Goal: Find contact information: Find contact information

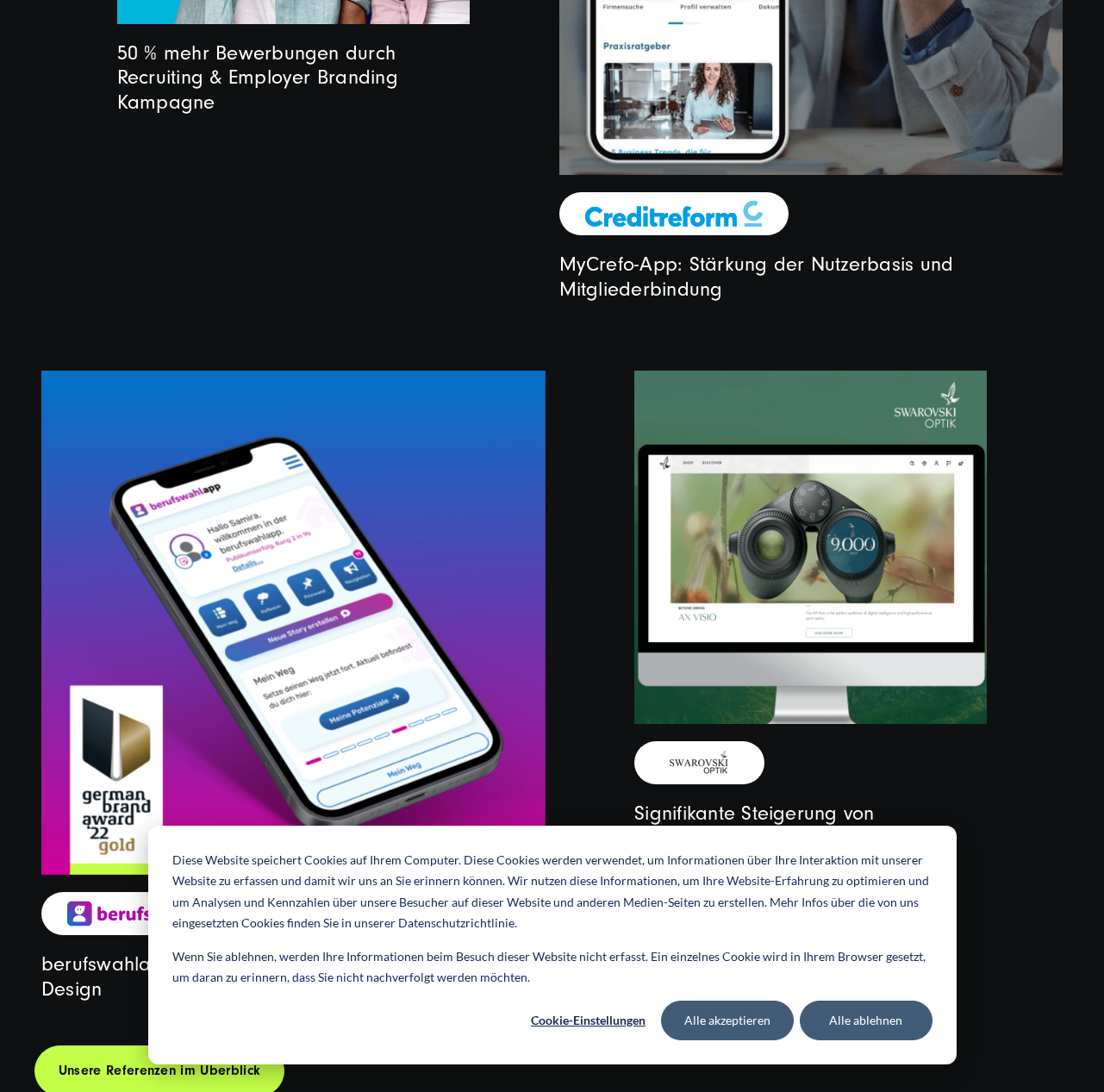
scroll to position [4924, 0]
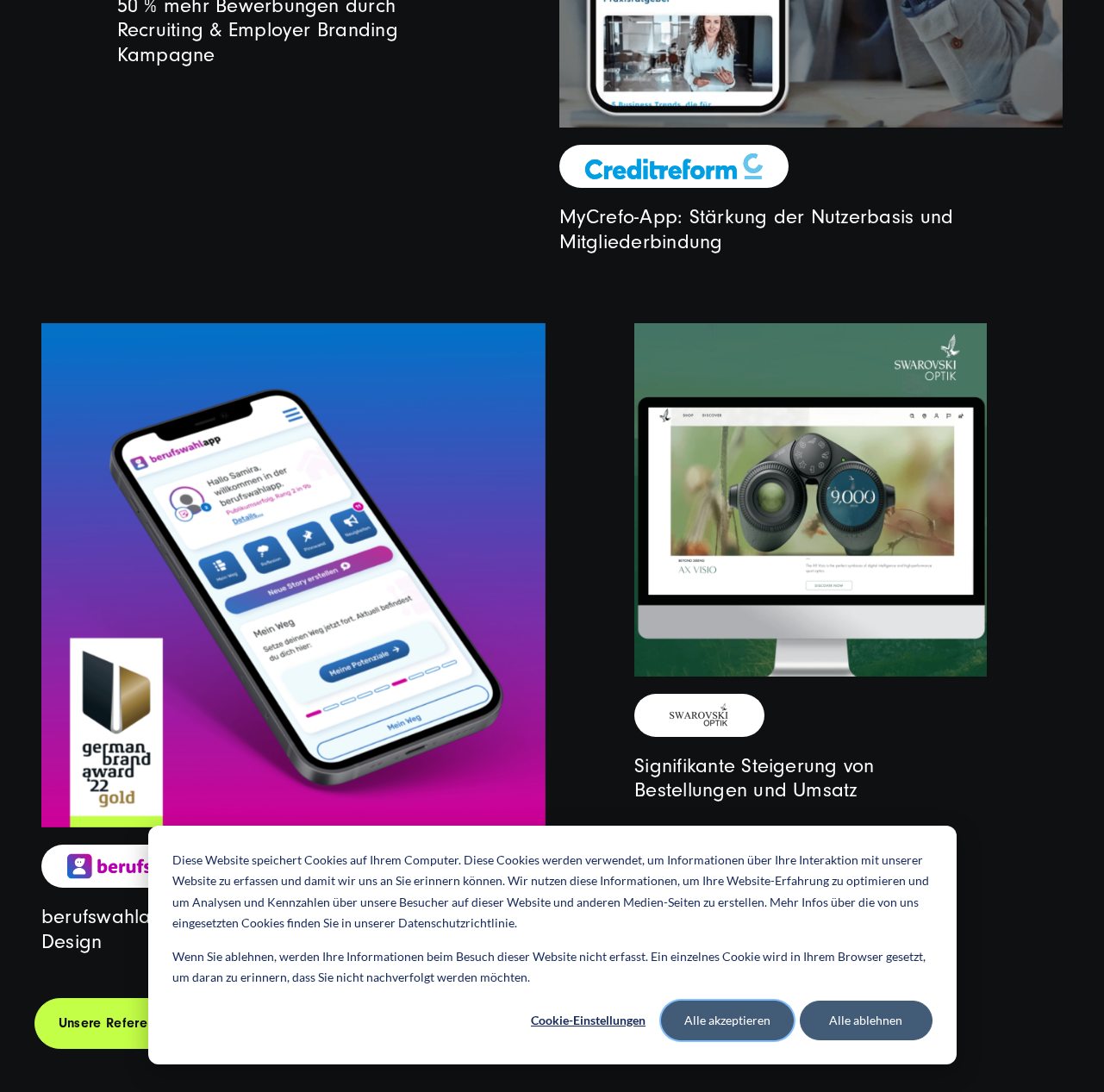
click at [732, 1019] on button "Alle akzeptieren" at bounding box center [727, 1020] width 133 height 40
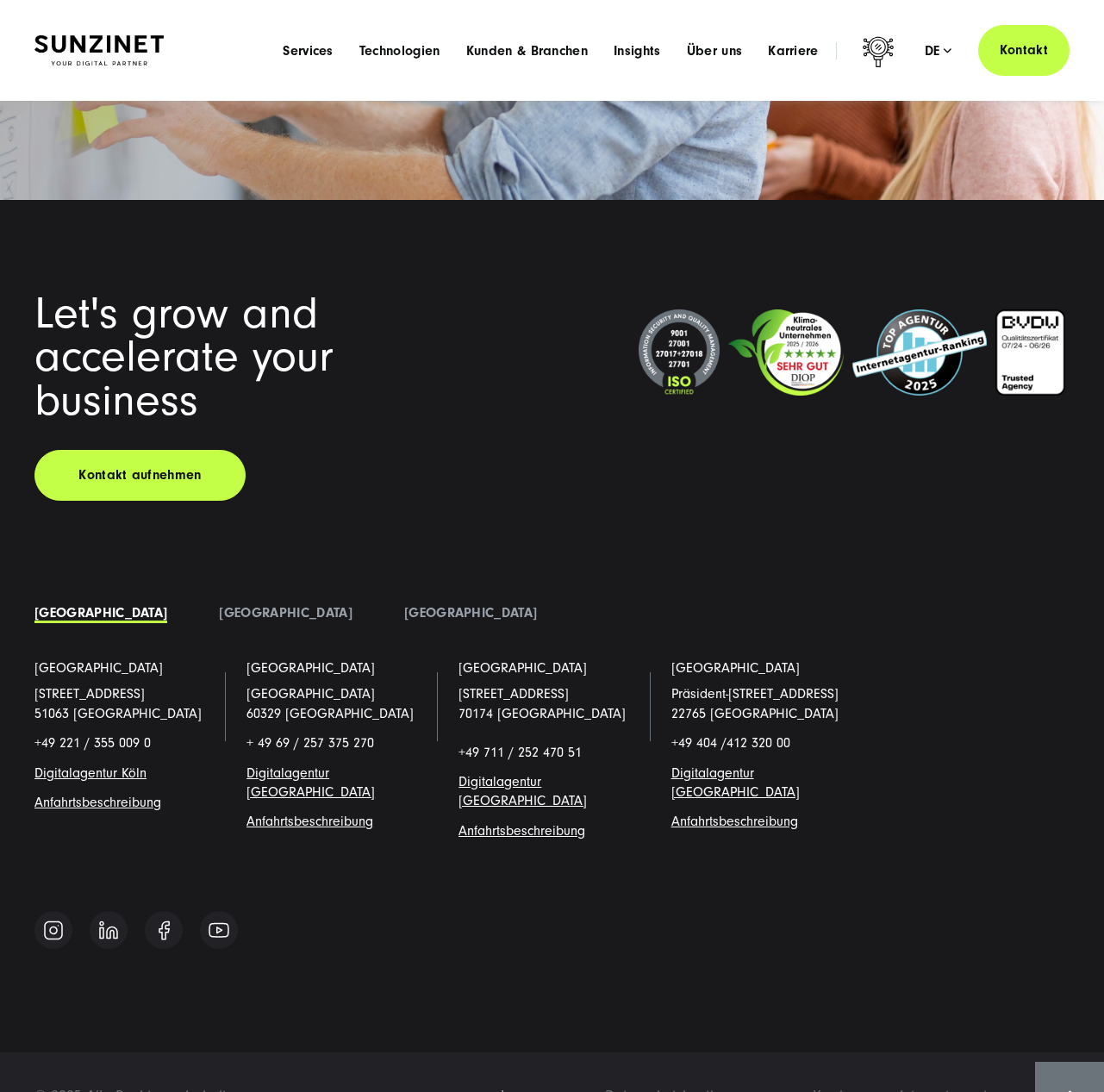
scroll to position [11624, 0]
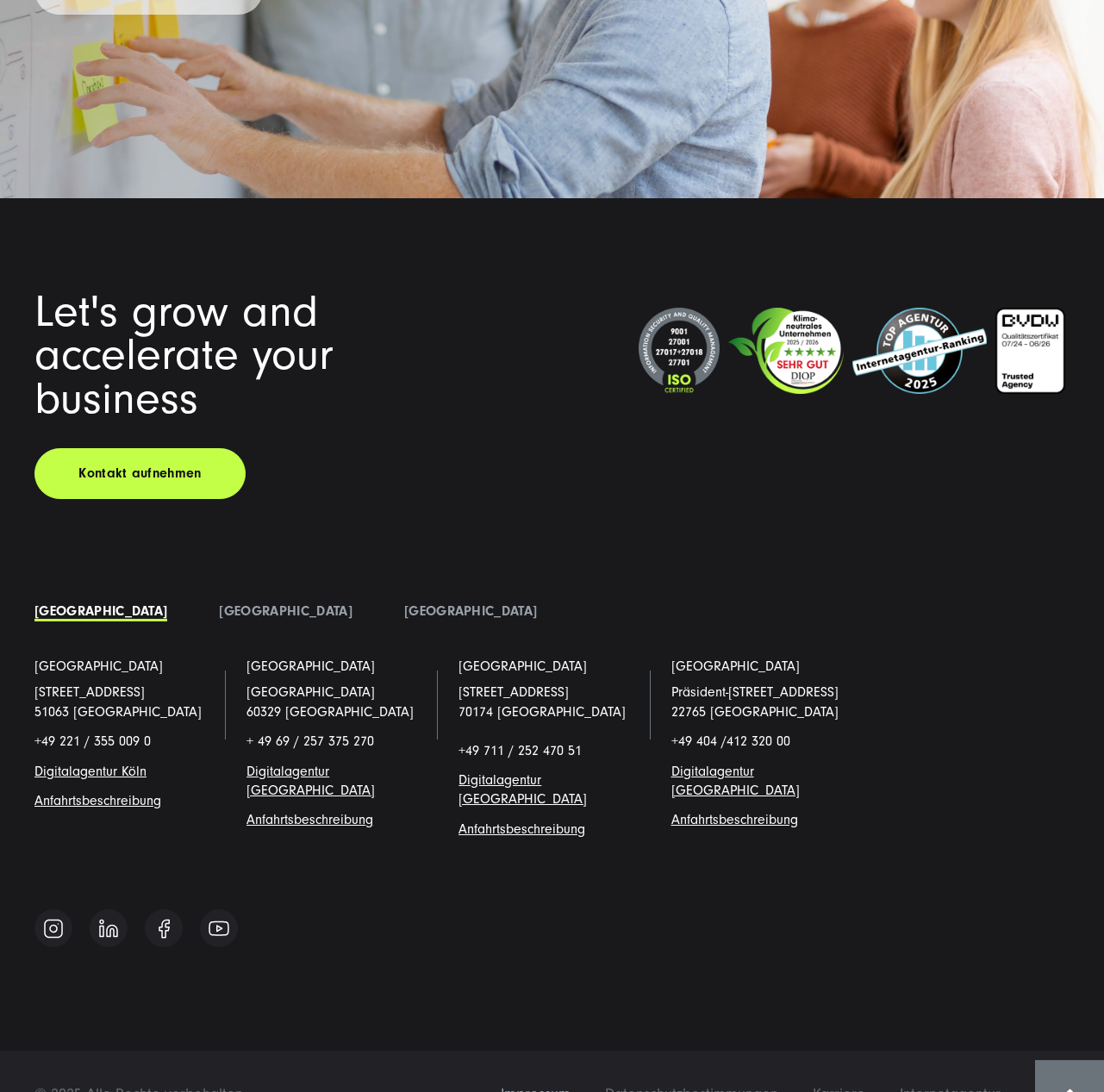
click at [539, 1085] on span "Impressum" at bounding box center [535, 1094] width 69 height 18
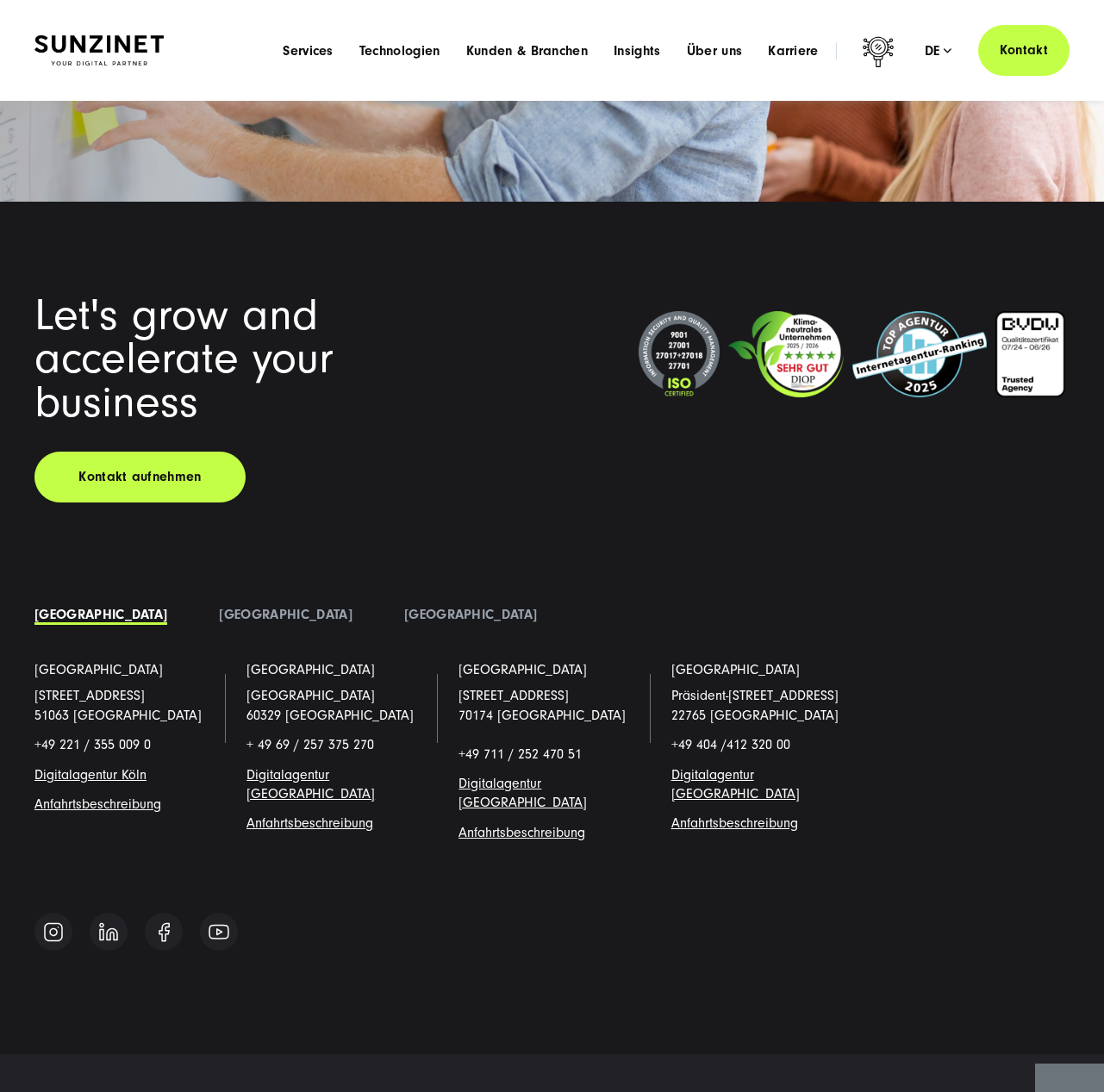
scroll to position [11618, 0]
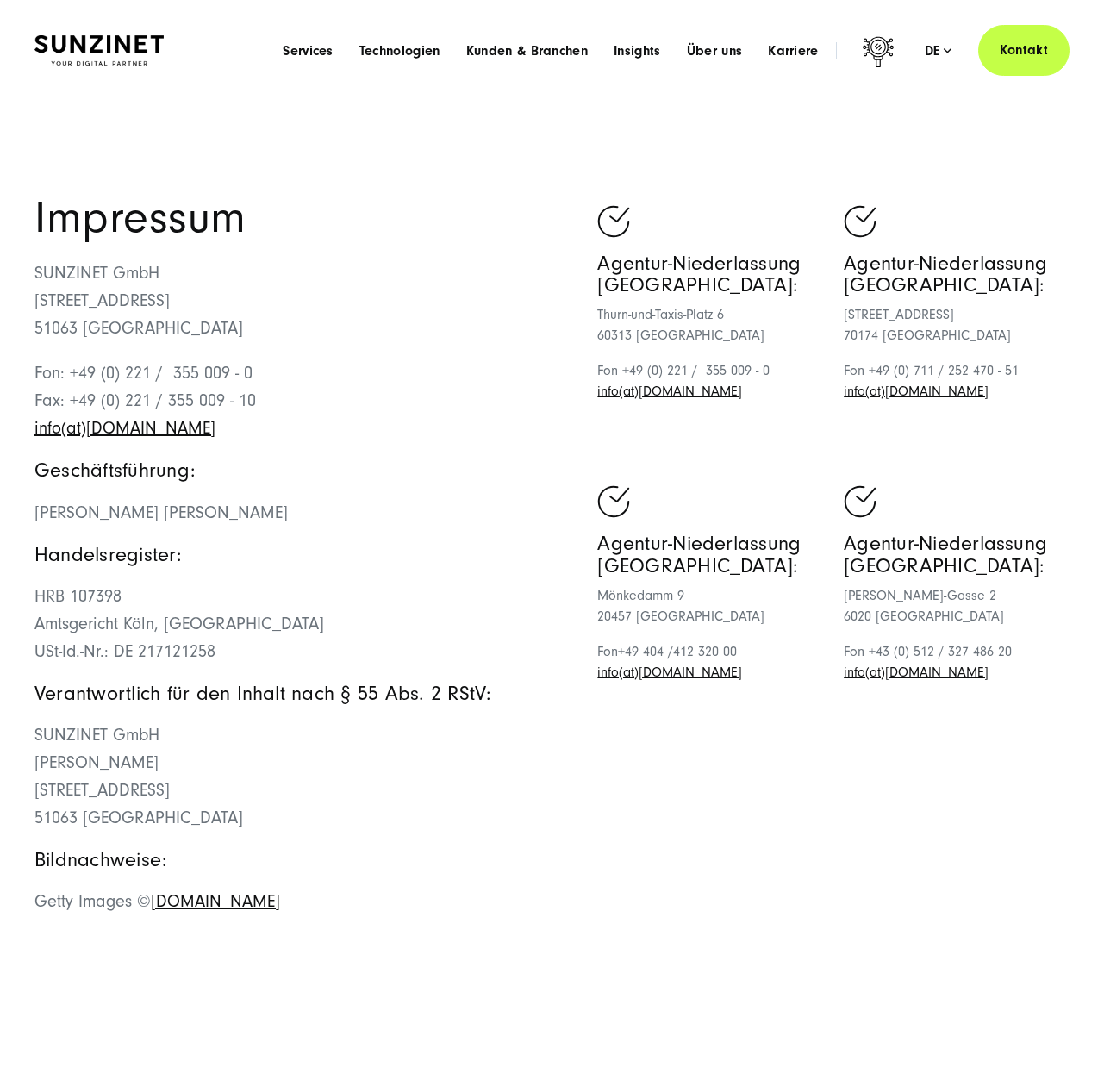
click at [108, 264] on p "SUNZINET GmbH [STREET_ADDRESS]" at bounding box center [293, 300] width 518 height 83
copy p "SUNZINET GmbH"
drag, startPoint x: 39, startPoint y: 510, endPoint x: 178, endPoint y: 517, distance: 139.2
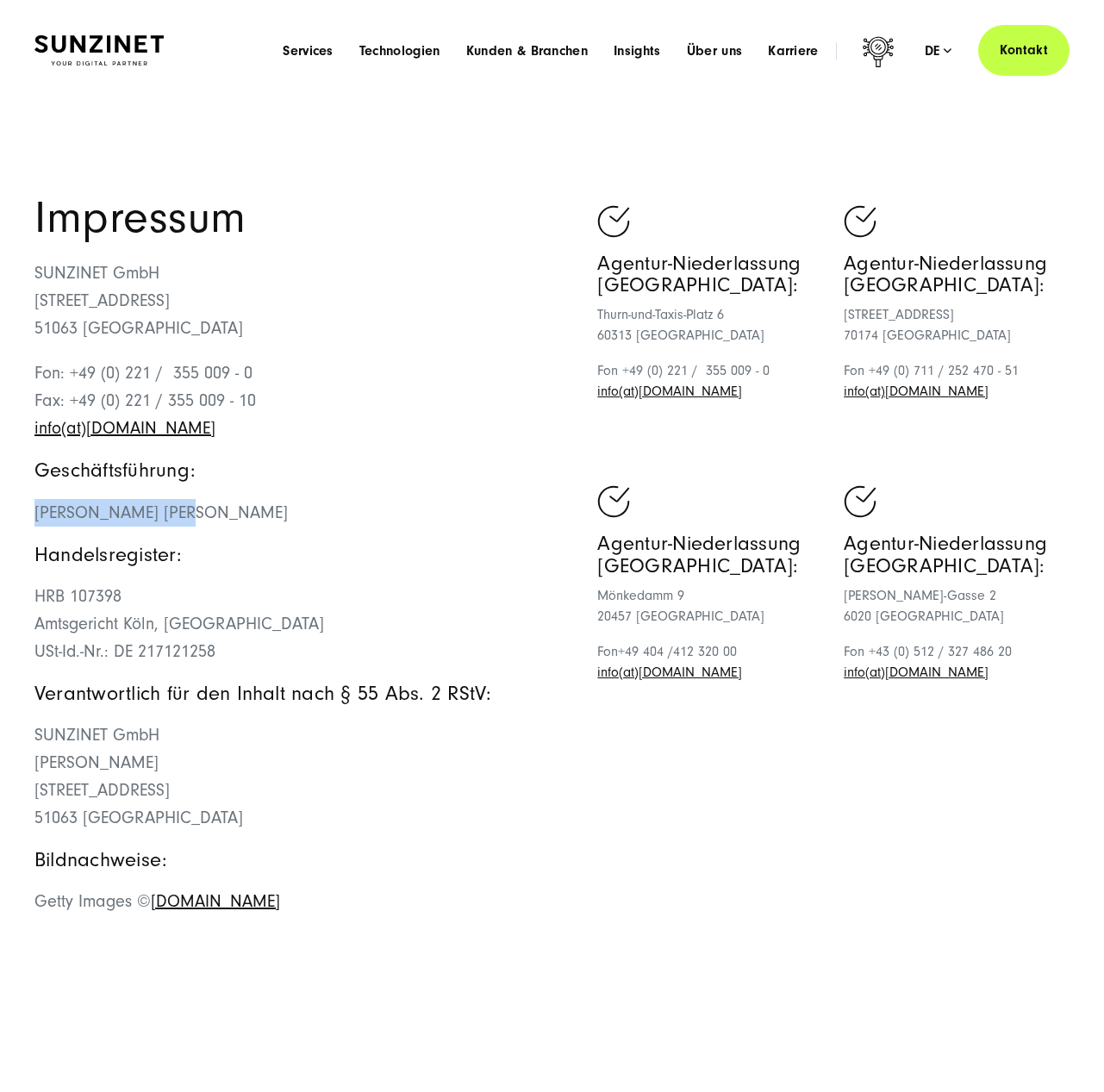
click at [178, 517] on span "[PERSON_NAME] [PERSON_NAME]" at bounding box center [161, 513] width 253 height 19
copy span "[PERSON_NAME] Wolff"
